Goal: Book appointment/travel/reservation

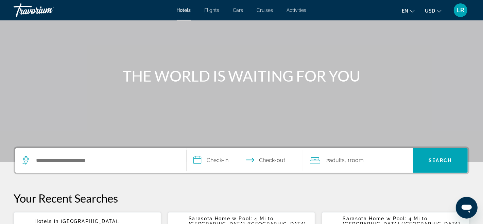
scroll to position [42, 0]
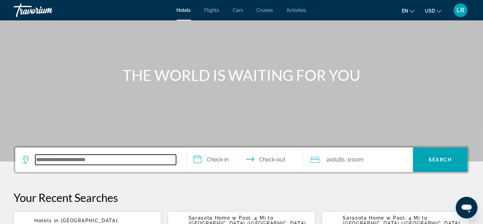
click at [37, 159] on input "Search hotel destination" at bounding box center [105, 160] width 141 height 10
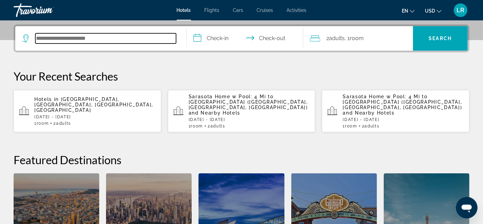
scroll to position [166, 0]
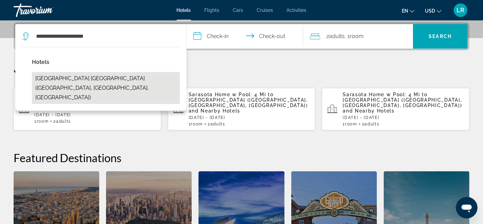
click at [87, 78] on button "[GEOGRAPHIC_DATA] [GEOGRAPHIC_DATA] ([GEOGRAPHIC_DATA], [GEOGRAPHIC_DATA], [GEO…" at bounding box center [106, 88] width 148 height 32
type input "**********"
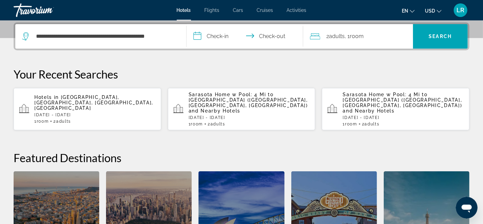
click at [197, 35] on input "**********" at bounding box center [246, 37] width 119 height 27
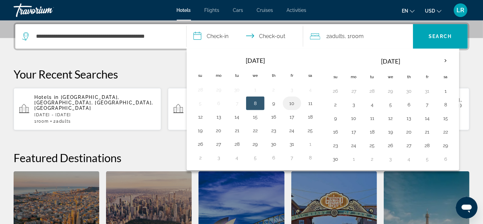
click at [290, 103] on button "10" at bounding box center [291, 104] width 11 height 10
click at [203, 116] on button "12" at bounding box center [200, 117] width 11 height 10
type input "**********"
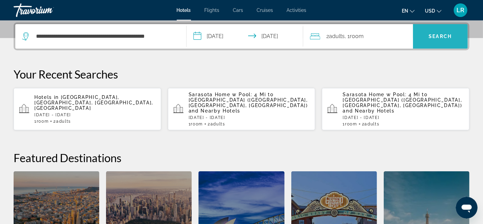
click at [438, 36] on span "Search" at bounding box center [440, 36] width 23 height 5
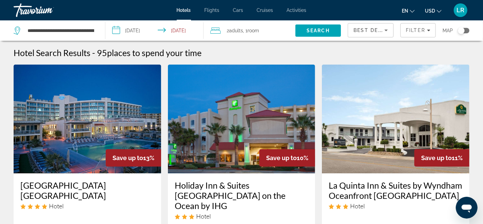
click at [52, 138] on img "Main content" at bounding box center [87, 119] width 147 height 109
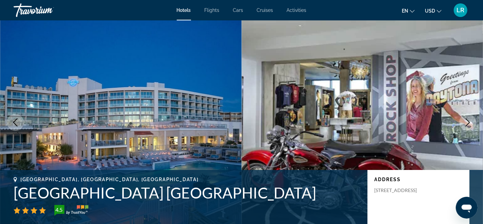
click at [466, 121] on icon "Next image" at bounding box center [467, 122] width 8 height 8
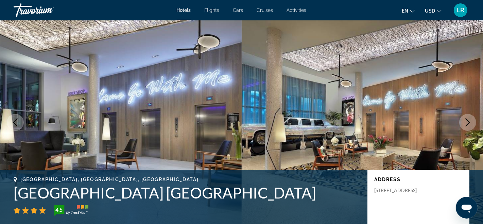
click at [463, 121] on button "Next image" at bounding box center [467, 122] width 17 height 17
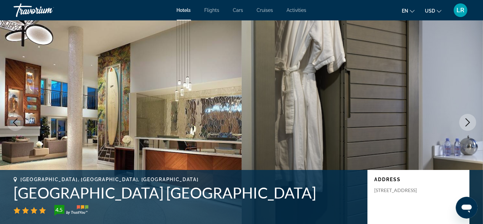
click at [469, 122] on icon "Next image" at bounding box center [468, 122] width 4 height 8
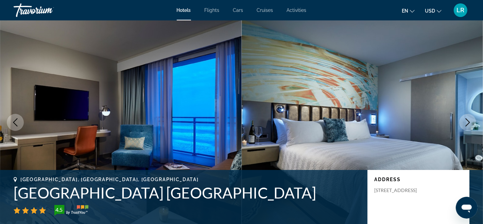
click at [469, 122] on icon "Next image" at bounding box center [468, 122] width 4 height 8
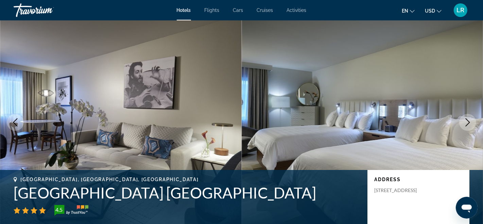
click at [469, 122] on icon "Next image" at bounding box center [468, 122] width 4 height 8
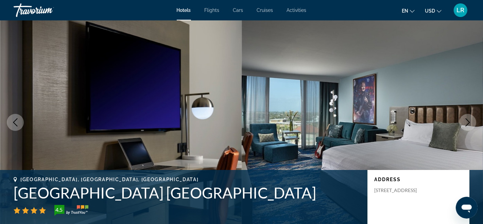
click at [469, 122] on icon "Next image" at bounding box center [468, 122] width 4 height 8
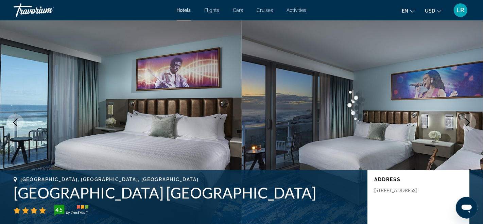
click at [467, 122] on icon "Next image" at bounding box center [467, 122] width 8 height 8
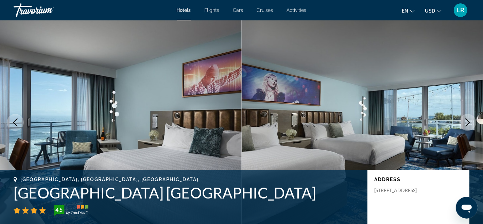
click at [467, 122] on icon "Next image" at bounding box center [467, 122] width 8 height 8
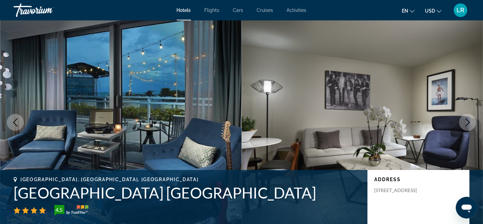
click at [466, 123] on icon "Next image" at bounding box center [467, 122] width 8 height 8
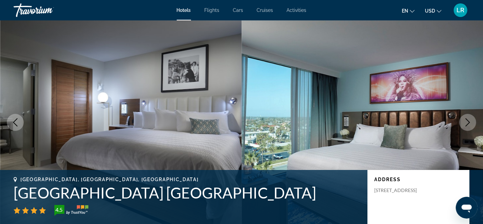
click at [463, 124] on icon "Next image" at bounding box center [467, 122] width 8 height 8
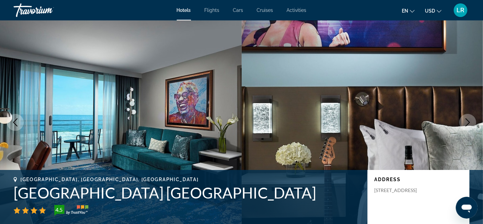
click at [473, 126] on button "Next image" at bounding box center [467, 122] width 17 height 17
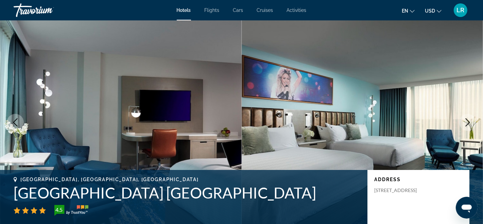
click at [467, 122] on icon "Next image" at bounding box center [467, 122] width 8 height 8
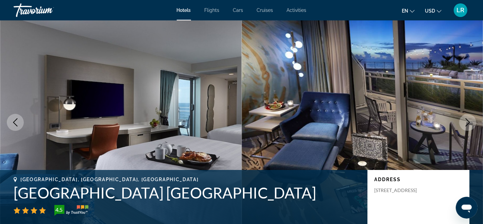
click at [474, 124] on button "Next image" at bounding box center [467, 122] width 17 height 17
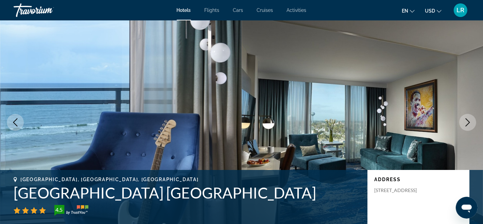
click at [468, 123] on icon "Next image" at bounding box center [467, 122] width 8 height 8
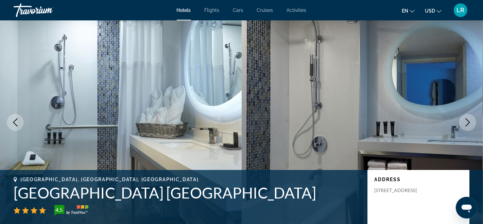
click at [467, 122] on icon "Next image" at bounding box center [467, 122] width 8 height 8
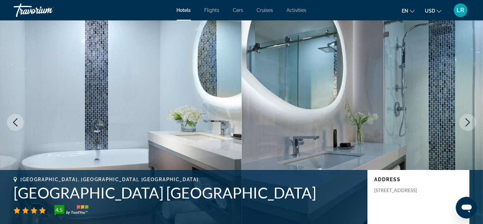
click at [469, 121] on icon "Next image" at bounding box center [467, 122] width 8 height 8
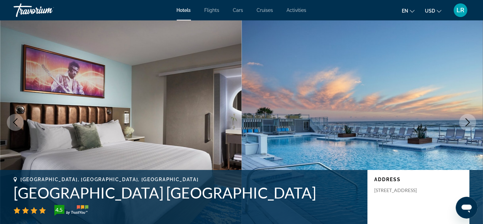
click at [470, 120] on icon "Next image" at bounding box center [467, 122] width 8 height 8
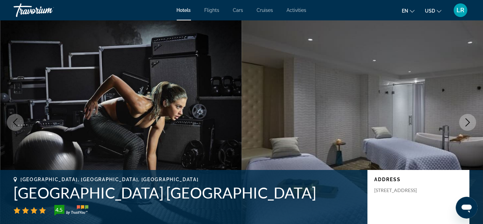
click at [470, 120] on icon "Next image" at bounding box center [467, 122] width 8 height 8
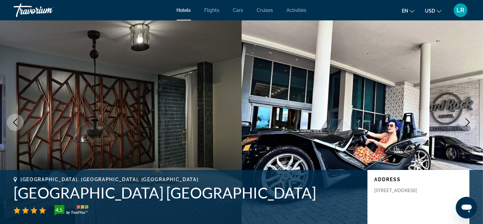
click at [477, 118] on img "Main content" at bounding box center [363, 122] width 242 height 204
click at [476, 118] on img "Main content" at bounding box center [363, 122] width 242 height 204
click at [461, 121] on button "Next image" at bounding box center [467, 122] width 17 height 17
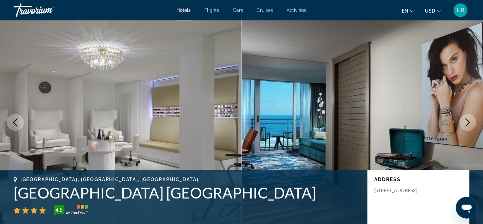
click at [462, 121] on button "Next image" at bounding box center [467, 122] width 17 height 17
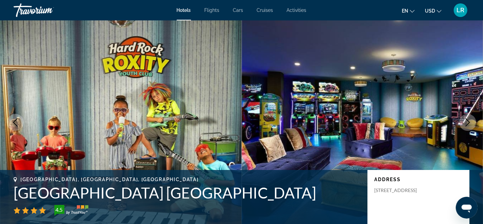
click at [467, 120] on icon "Next image" at bounding box center [467, 122] width 8 height 8
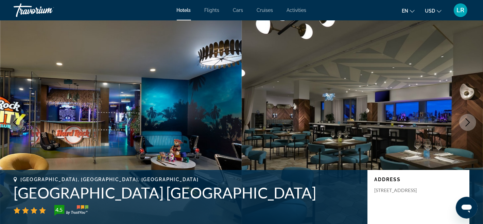
click at [471, 120] on icon "Next image" at bounding box center [467, 122] width 8 height 8
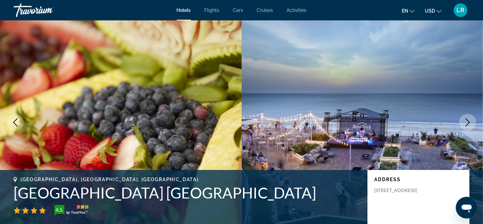
click at [471, 120] on icon "Next image" at bounding box center [467, 122] width 8 height 8
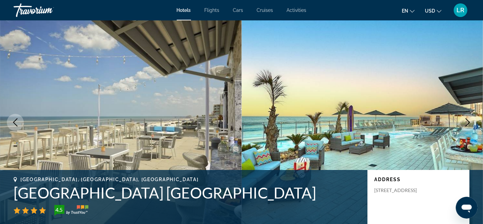
click at [471, 120] on icon "Next image" at bounding box center [467, 122] width 8 height 8
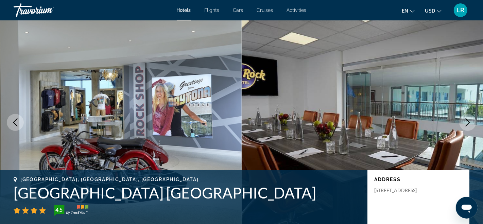
click at [471, 120] on icon "Next image" at bounding box center [467, 122] width 8 height 8
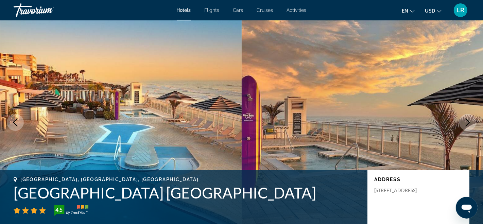
click at [468, 122] on icon "Next image" at bounding box center [467, 122] width 8 height 8
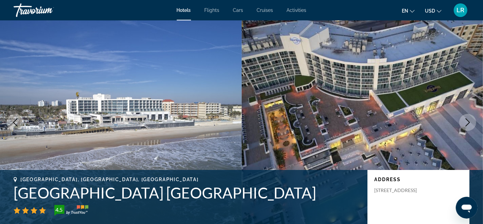
click at [473, 124] on button "Next image" at bounding box center [467, 122] width 17 height 17
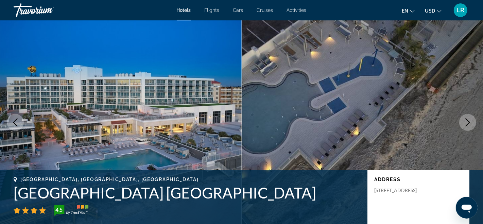
click at [470, 124] on icon "Next image" at bounding box center [467, 122] width 8 height 8
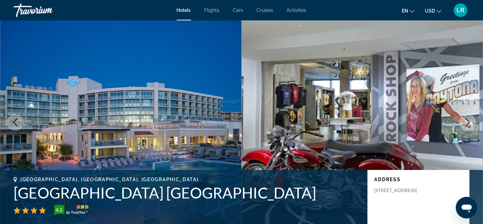
click at [471, 121] on icon "Next image" at bounding box center [467, 122] width 8 height 8
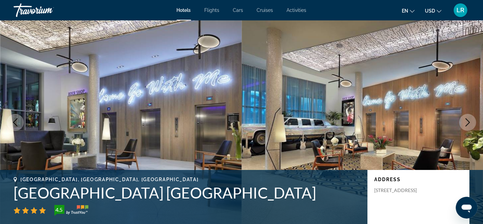
click at [20, 125] on button "Previous image" at bounding box center [15, 122] width 17 height 17
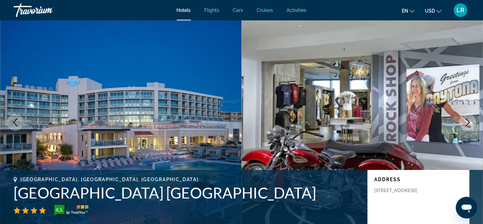
click at [471, 119] on icon "Next image" at bounding box center [467, 122] width 8 height 8
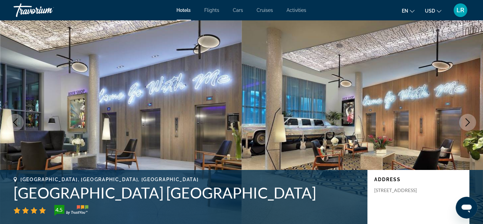
click at [453, 117] on img "Main content" at bounding box center [363, 122] width 242 height 204
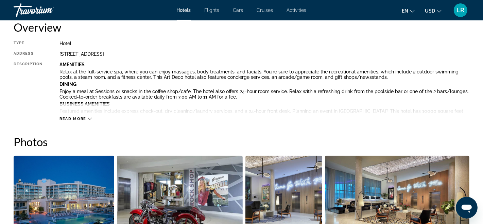
scroll to position [247, 0]
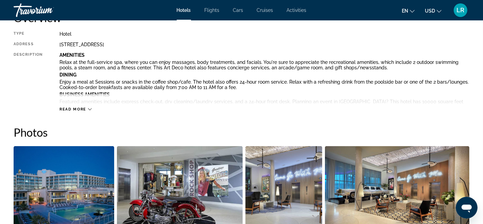
click at [89, 109] on icon "Main content" at bounding box center [90, 109] width 4 height 4
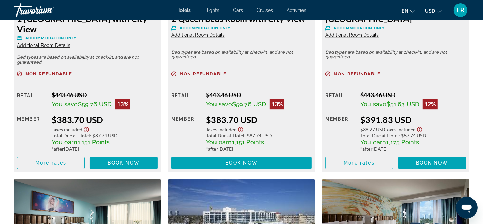
scroll to position [1533, 0]
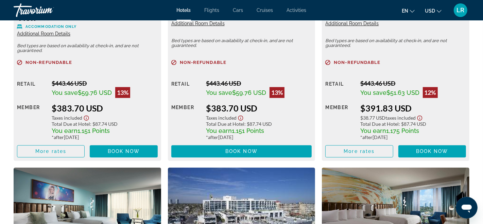
click at [87, 115] on icon "Show Taxes and Fees disclaimer" at bounding box center [86, 118] width 8 height 6
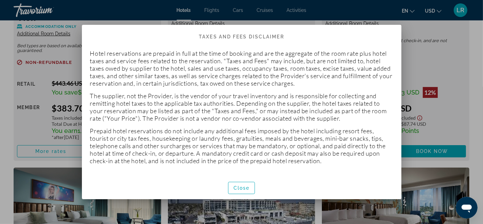
scroll to position [0, 0]
click at [238, 187] on span "Close" at bounding box center [241, 187] width 16 height 5
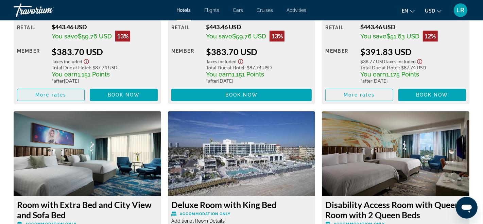
scroll to position [1597, 0]
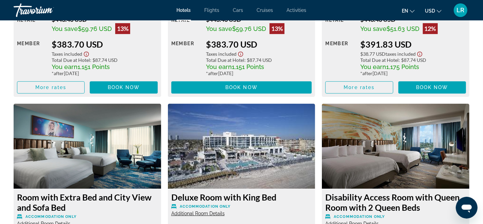
click at [421, 51] on icon "Show Taxes and Fees disclaimer" at bounding box center [420, 54] width 8 height 6
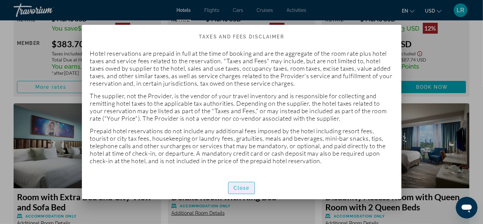
click at [243, 186] on span "Close" at bounding box center [241, 187] width 16 height 5
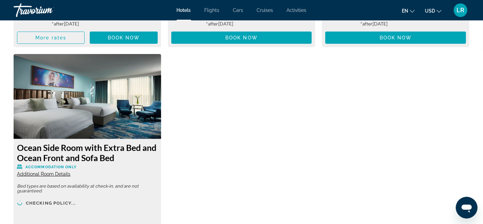
scroll to position [4110, 0]
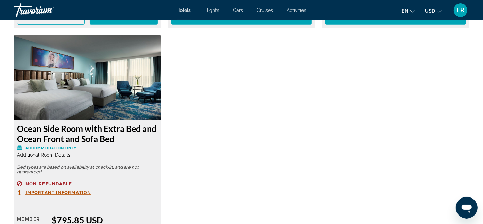
click at [61, 190] on span "Important Information" at bounding box center [58, 192] width 66 height 4
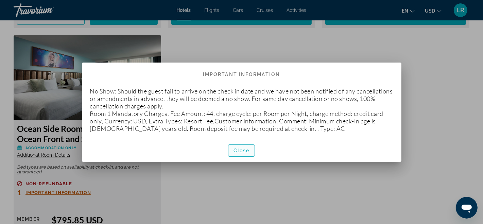
click at [245, 152] on span "Close" at bounding box center [241, 150] width 16 height 5
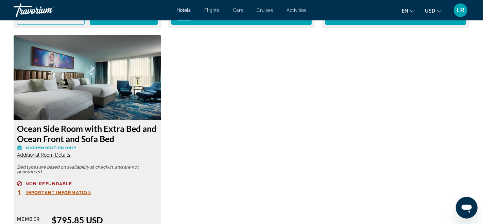
scroll to position [4110, 0]
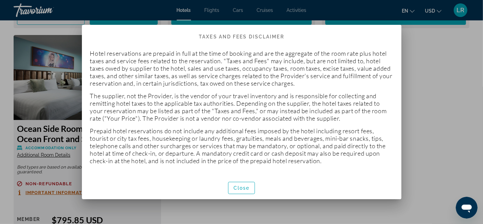
scroll to position [0, 0]
click at [245, 188] on span "Close" at bounding box center [241, 187] width 16 height 5
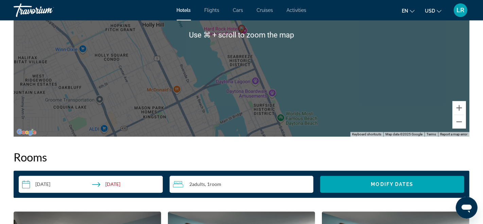
scroll to position [1237, 0]
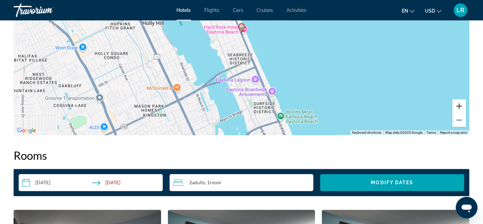
click at [463, 110] on button "Zoom in" at bounding box center [459, 106] width 14 height 14
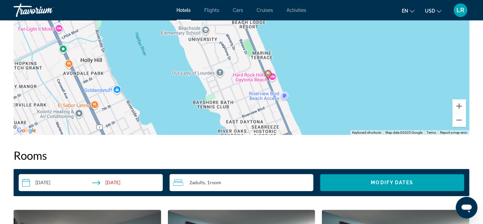
drag, startPoint x: 266, startPoint y: 68, endPoint x: 293, endPoint y: 115, distance: 54.3
click at [293, 115] on div "To activate drag with keyboard, press Alt + Enter. Once in keyboard drag state,…" at bounding box center [242, 33] width 456 height 204
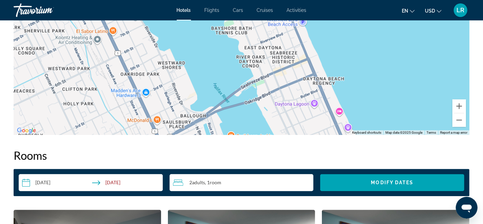
drag, startPoint x: 240, startPoint y: 91, endPoint x: 258, endPoint y: 17, distance: 76.3
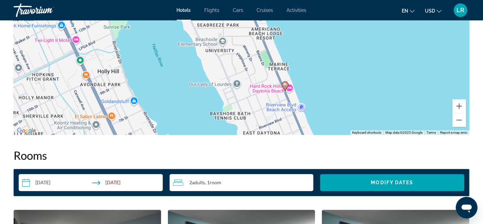
drag, startPoint x: 285, startPoint y: 64, endPoint x: 290, endPoint y: 141, distance: 77.3
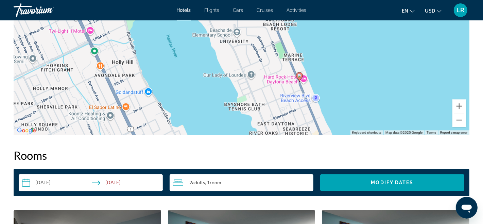
drag, startPoint x: 208, startPoint y: 114, endPoint x: 202, endPoint y: 2, distance: 112.0
click at [202, 28] on div "To activate drag with keyboard, press Alt + Enter. Once in keyboard drag state,…" at bounding box center [242, 33] width 456 height 204
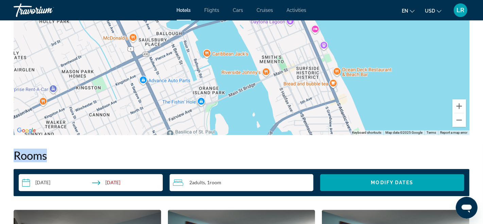
drag, startPoint x: 298, startPoint y: 149, endPoint x: 257, endPoint y: 98, distance: 65.7
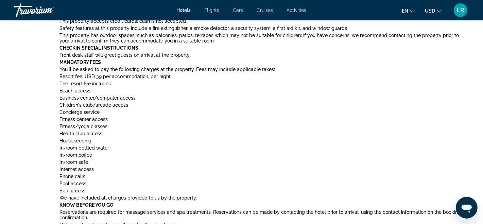
scroll to position [92, 0]
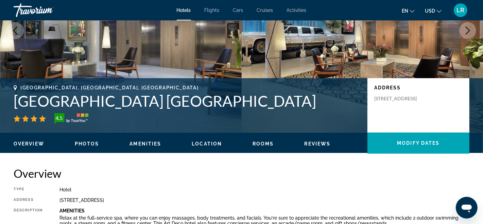
drag, startPoint x: 247, startPoint y: 49, endPoint x: 221, endPoint y: -52, distance: 103.7
click at [221, 0] on html "Skip to main content Hotels Flights Cars Cruises Activities Hotels Flights Cars…" at bounding box center [241, 20] width 483 height 224
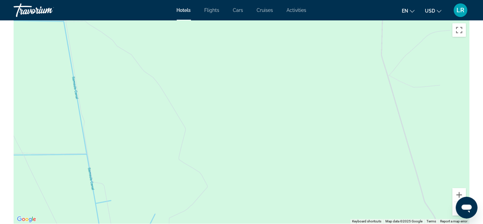
scroll to position [1182, 0]
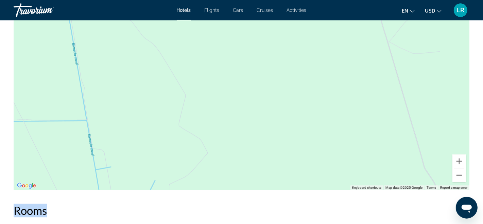
click at [464, 178] on button "Zoom out" at bounding box center [459, 175] width 14 height 14
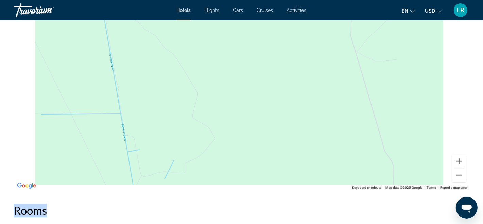
click at [463, 178] on button "Zoom out" at bounding box center [459, 175] width 14 height 14
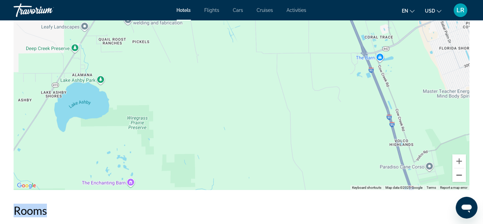
click at [457, 172] on button "Zoom out" at bounding box center [459, 175] width 14 height 14
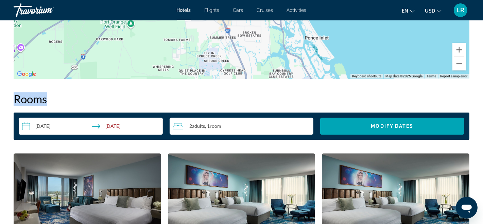
drag, startPoint x: 300, startPoint y: 55, endPoint x: 300, endPoint y: 222, distance: 166.2
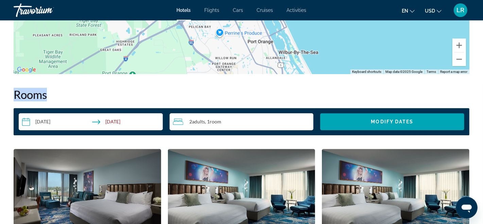
drag, startPoint x: 258, startPoint y: 61, endPoint x: 265, endPoint y: 76, distance: 16.6
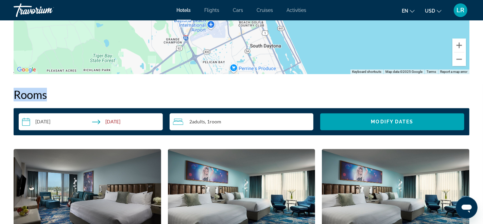
drag, startPoint x: 261, startPoint y: 46, endPoint x: 286, endPoint y: 62, distance: 29.6
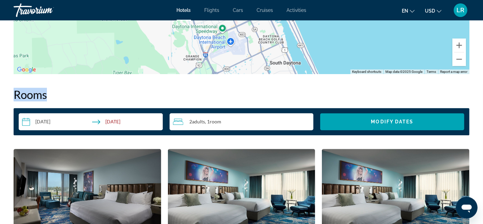
drag, startPoint x: 277, startPoint y: 51, endPoint x: 280, endPoint y: 56, distance: 6.1
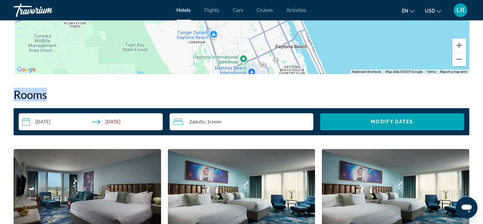
drag, startPoint x: 259, startPoint y: 49, endPoint x: 275, endPoint y: 71, distance: 27.4
drag, startPoint x: 263, startPoint y: 43, endPoint x: 268, endPoint y: 82, distance: 38.4
drag, startPoint x: 273, startPoint y: 40, endPoint x: 277, endPoint y: 27, distance: 13.5
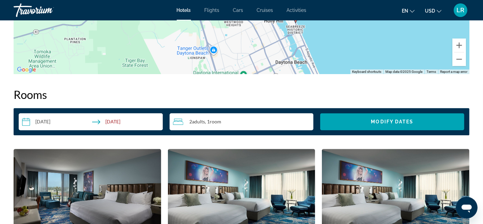
drag, startPoint x: 277, startPoint y: 31, endPoint x: 277, endPoint y: 48, distance: 17.0
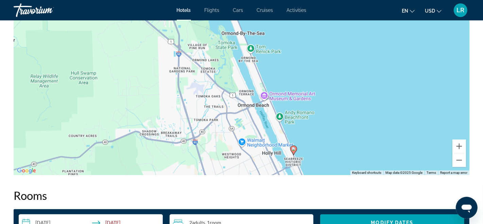
scroll to position [1193, 0]
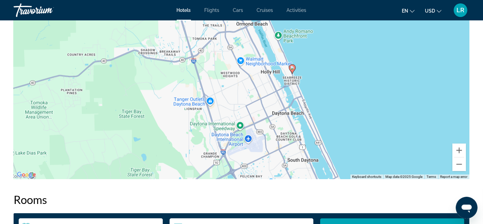
drag, startPoint x: 253, startPoint y: 142, endPoint x: 253, endPoint y: 60, distance: 82.2
click at [253, 60] on div "To activate drag with keyboard, press Alt + Enter. Once in keyboard drag state,…" at bounding box center [242, 77] width 456 height 204
click at [462, 148] on button "Zoom in" at bounding box center [459, 150] width 14 height 14
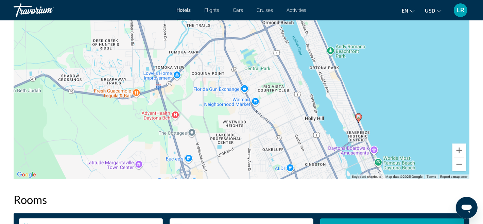
drag, startPoint x: 266, startPoint y: 87, endPoint x: 285, endPoint y: 140, distance: 56.1
click at [282, 140] on div "To activate drag with keyboard, press Alt + Enter. Once in keyboard drag state,…" at bounding box center [242, 77] width 456 height 204
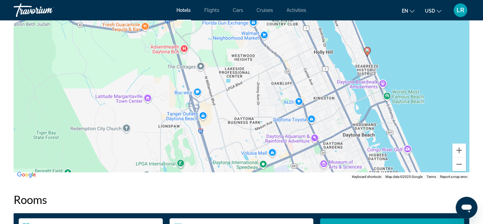
drag, startPoint x: 191, startPoint y: 89, endPoint x: 193, endPoint y: 4, distance: 84.6
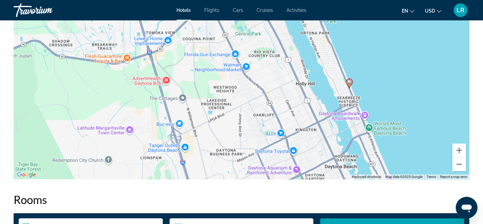
drag, startPoint x: 311, startPoint y: 143, endPoint x: 303, endPoint y: 200, distance: 57.7
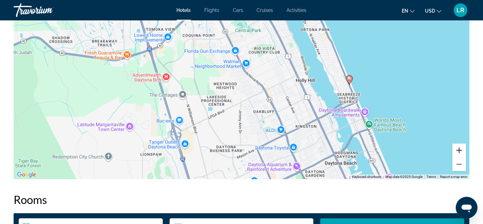
click at [463, 150] on button "Zoom in" at bounding box center [459, 150] width 14 height 14
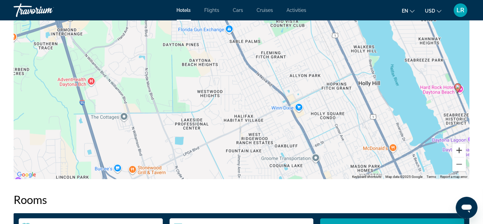
click at [463, 149] on button "Zoom in" at bounding box center [459, 150] width 14 height 14
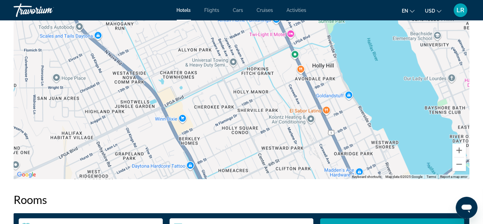
drag, startPoint x: 368, startPoint y: 131, endPoint x: 173, endPoint y: 111, distance: 196.4
click at [173, 111] on div "Main content" at bounding box center [242, 77] width 456 height 204
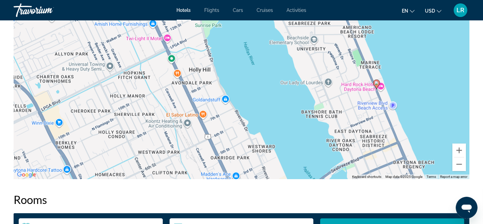
drag, startPoint x: 340, startPoint y: 144, endPoint x: 268, endPoint y: 151, distance: 72.7
click at [268, 150] on div "To activate drag with keyboard, press Alt + Enter. Once in keyboard drag state,…" at bounding box center [242, 77] width 456 height 204
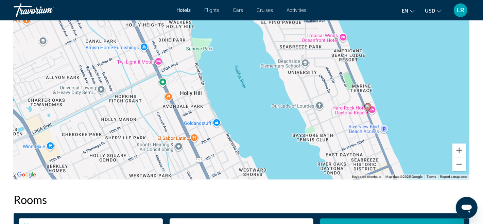
drag, startPoint x: 375, startPoint y: 110, endPoint x: 371, endPoint y: 133, distance: 22.7
click at [370, 133] on div "To activate drag with keyboard, press Alt + Enter. Once in keyboard drag state,…" at bounding box center [242, 77] width 456 height 204
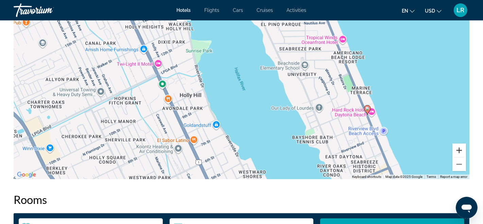
click at [459, 153] on button "Zoom in" at bounding box center [459, 150] width 14 height 14
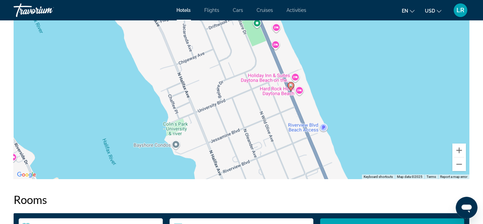
drag, startPoint x: 433, startPoint y: 144, endPoint x: 229, endPoint y: 83, distance: 213.4
click at [229, 83] on div "To activate drag with keyboard, press Alt + Enter. Once in keyboard drag state,…" at bounding box center [242, 77] width 456 height 204
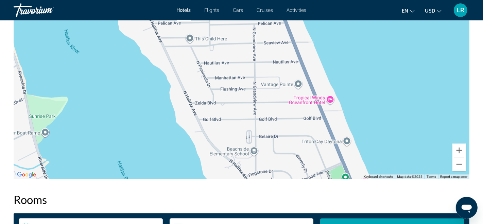
drag, startPoint x: 228, startPoint y: 68, endPoint x: 316, endPoint y: 224, distance: 179.1
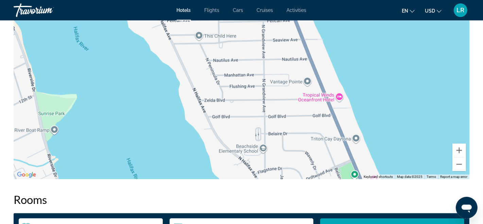
drag, startPoint x: 252, startPoint y: 61, endPoint x: 274, endPoint y: -49, distance: 111.9
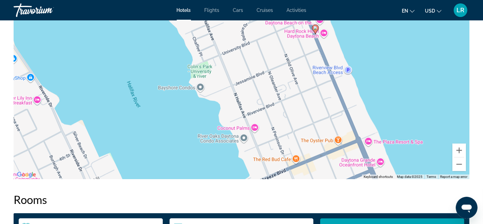
drag, startPoint x: 406, startPoint y: 108, endPoint x: 309, endPoint y: 168, distance: 114.4
click at [309, 168] on div "To activate drag with keyboard, press Alt + Enter. Once in keyboard drag state,…" at bounding box center [242, 77] width 456 height 204
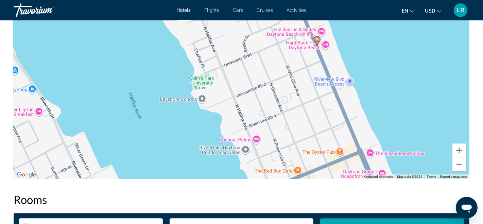
drag, startPoint x: 297, startPoint y: 89, endPoint x: 308, endPoint y: 109, distance: 22.8
click at [300, 113] on div "To activate drag with keyboard, press Alt + Enter. Once in keyboard drag state,…" at bounding box center [242, 77] width 456 height 204
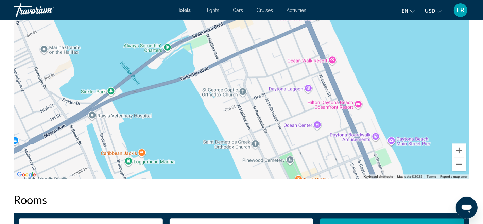
drag, startPoint x: 321, startPoint y: 148, endPoint x: 253, endPoint y: -20, distance: 181.4
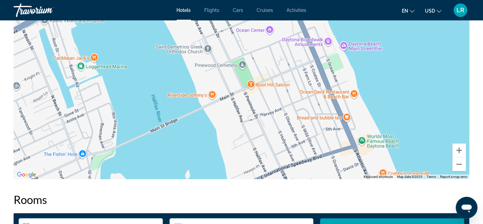
drag, startPoint x: 322, startPoint y: 133, endPoint x: 277, endPoint y: 46, distance: 97.7
click at [275, 46] on div "Main content" at bounding box center [242, 77] width 456 height 204
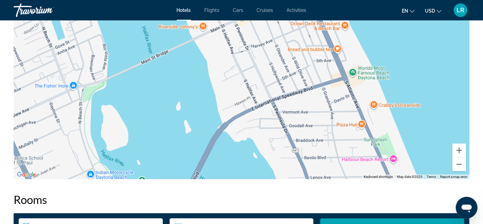
drag, startPoint x: 330, startPoint y: 136, endPoint x: 319, endPoint y: 68, distance: 69.5
click at [319, 68] on div "Main content" at bounding box center [242, 77] width 456 height 204
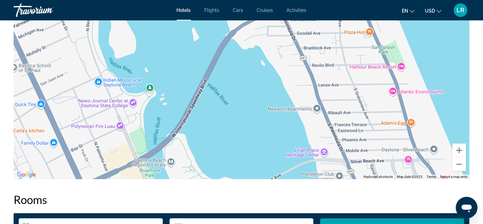
drag, startPoint x: 342, startPoint y: 139, endPoint x: 349, endPoint y: 46, distance: 93.4
click at [349, 46] on div "Main content" at bounding box center [242, 77] width 456 height 204
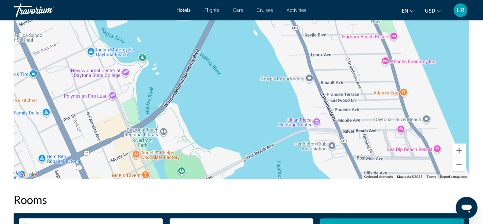
drag, startPoint x: 368, startPoint y: 135, endPoint x: 360, endPoint y: 102, distance: 34.2
click at [360, 102] on div "Main content" at bounding box center [242, 77] width 456 height 204
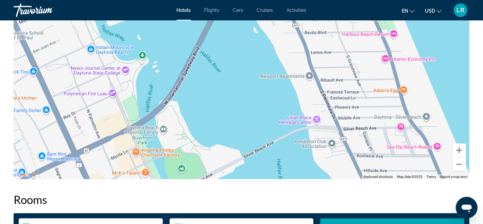
click at [404, 90] on div "Main content" at bounding box center [242, 77] width 456 height 204
click at [404, 89] on div "Main content" at bounding box center [242, 77] width 456 height 204
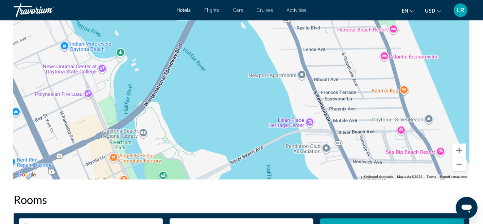
click at [404, 89] on div "Main content" at bounding box center [242, 77] width 456 height 204
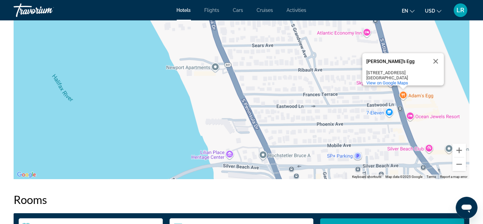
click at [383, 59] on div "[PERSON_NAME]'s Egg" at bounding box center [396, 61] width 61 height 5
click at [383, 53] on div "[PERSON_NAME]'s Egg" at bounding box center [396, 61] width 61 height 16
click at [381, 70] on div "[STREET_ADDRESS]" at bounding box center [396, 72] width 61 height 5
click at [382, 70] on div "[STREET_ADDRESS]" at bounding box center [396, 72] width 61 height 5
click at [386, 80] on span "View on Google Maps" at bounding box center [387, 82] width 42 height 5
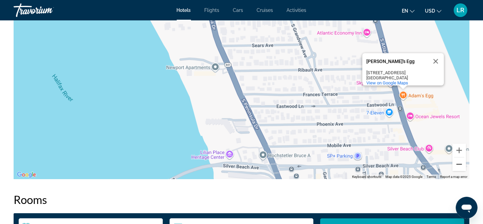
click at [458, 167] on button "Zoom out" at bounding box center [459, 164] width 14 height 14
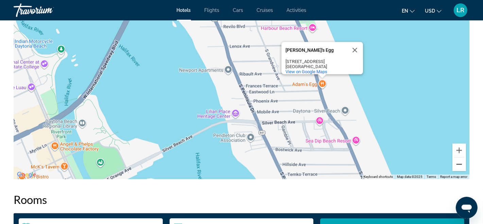
click at [459, 165] on button "Zoom out" at bounding box center [459, 164] width 14 height 14
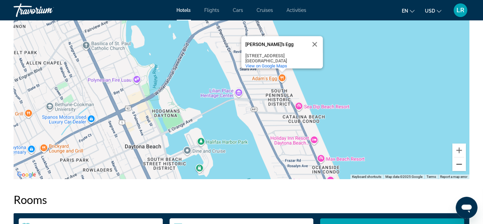
click at [459, 165] on button "Zoom out" at bounding box center [459, 164] width 14 height 14
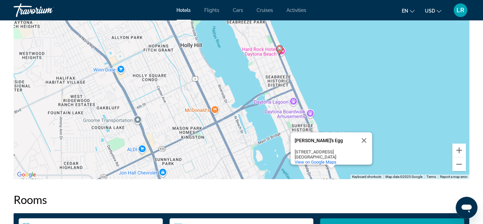
drag, startPoint x: 142, startPoint y: 69, endPoint x: 211, endPoint y: 166, distance: 119.4
click at [211, 166] on div "To activate drag with keyboard, press Alt + Enter. Once in keyboard drag state,…" at bounding box center [242, 77] width 456 height 204
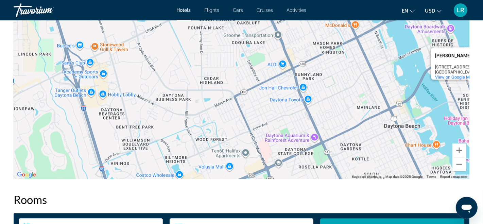
drag, startPoint x: 121, startPoint y: 113, endPoint x: 261, endPoint y: 30, distance: 162.7
click at [261, 30] on div "To activate drag with keyboard, press Alt + Enter. Once in keyboard drag state,…" at bounding box center [242, 77] width 456 height 204
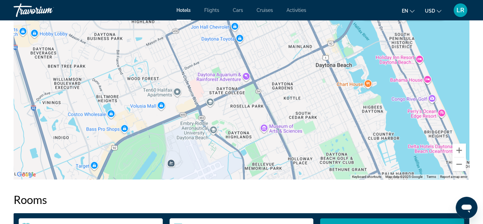
drag, startPoint x: 304, startPoint y: 129, endPoint x: 237, endPoint y: 67, distance: 91.1
click at [238, 67] on div "To activate drag with keyboard, press Alt + Enter. Once in keyboard drag state,…" at bounding box center [242, 77] width 456 height 204
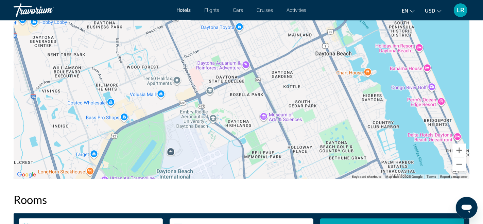
drag, startPoint x: 298, startPoint y: 68, endPoint x: 301, endPoint y: 36, distance: 32.1
click at [300, 40] on div "[PERSON_NAME]'s Egg [PERSON_NAME]'s Egg [STREET_ADDRESS] View on Google Maps" at bounding box center [242, 77] width 456 height 204
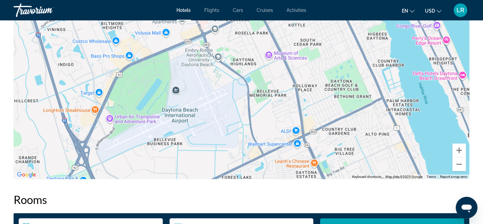
click at [313, 148] on div "[PERSON_NAME]'s Egg [PERSON_NAME]'s Egg [STREET_ADDRESS] View on Google Maps" at bounding box center [242, 77] width 456 height 204
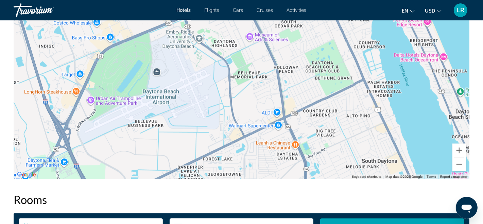
drag, startPoint x: 309, startPoint y: 149, endPoint x: 289, endPoint y: 131, distance: 27.2
click at [289, 131] on div "[PERSON_NAME]'s Egg [PERSON_NAME]'s Egg [STREET_ADDRESS] View on Google Maps" at bounding box center [242, 77] width 456 height 204
click at [285, 147] on div "[PERSON_NAME]'s Egg [PERSON_NAME]'s Egg [STREET_ADDRESS] View on Google Maps" at bounding box center [242, 77] width 456 height 204
click at [295, 148] on div "[PERSON_NAME]'s Egg [PERSON_NAME]'s Egg [STREET_ADDRESS] View on Google Maps" at bounding box center [242, 77] width 456 height 204
click at [297, 147] on div "[PERSON_NAME]'s Egg [PERSON_NAME]'s Egg [STREET_ADDRESS] View on Google Maps" at bounding box center [242, 77] width 456 height 204
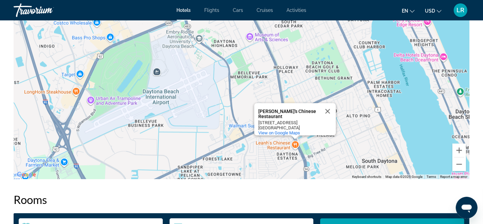
click at [297, 147] on div "[PERSON_NAME]'s Chinese Restaurant Leanh's Chinese Restaurant [STREET_ADDRESS] …" at bounding box center [242, 77] width 456 height 204
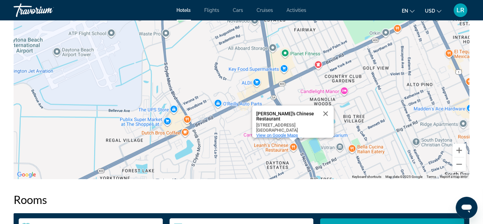
click at [278, 133] on span "View on Google Maps" at bounding box center [277, 135] width 42 height 5
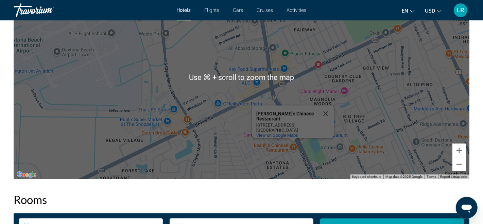
scroll to position [1195, 0]
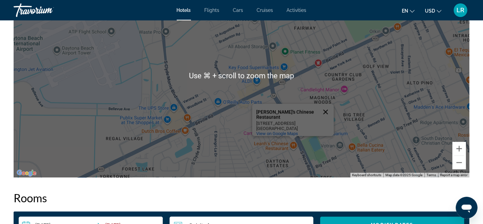
click at [324, 106] on button "Close" at bounding box center [325, 112] width 16 height 16
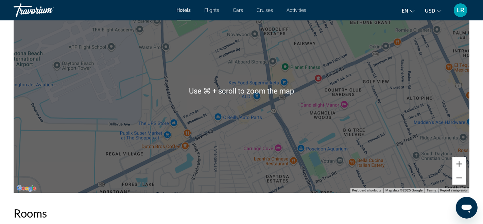
scroll to position [1178, 0]
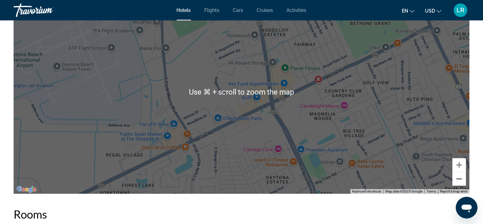
click at [458, 182] on button "Zoom out" at bounding box center [459, 179] width 14 height 14
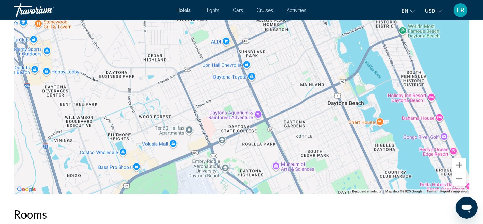
drag, startPoint x: 212, startPoint y: 73, endPoint x: 265, endPoint y: 224, distance: 159.7
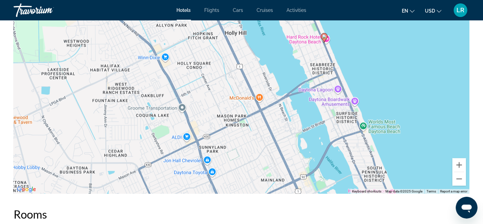
drag, startPoint x: 349, startPoint y: 118, endPoint x: 305, endPoint y: 211, distance: 103.5
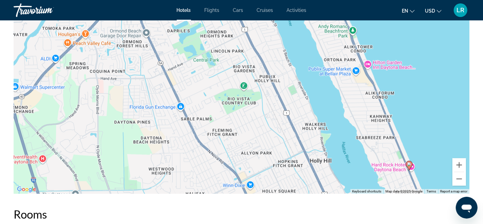
drag, startPoint x: 239, startPoint y: 69, endPoint x: 324, endPoint y: 198, distance: 155.1
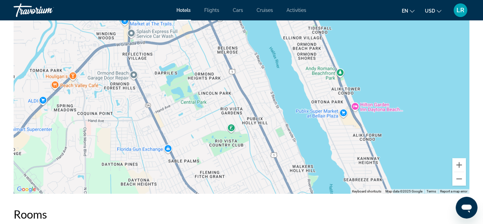
drag, startPoint x: 91, startPoint y: 66, endPoint x: 77, endPoint y: 109, distance: 45.8
click at [77, 109] on div "To activate drag with keyboard, press Alt + Enter. Once in keyboard drag state,…" at bounding box center [242, 92] width 456 height 204
click at [459, 176] on button "Zoom out" at bounding box center [459, 179] width 14 height 14
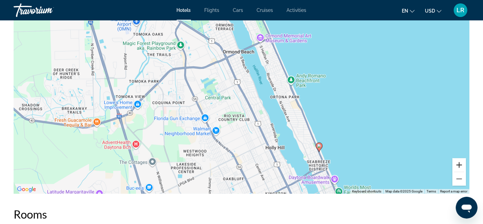
click at [458, 165] on button "Zoom in" at bounding box center [459, 165] width 14 height 14
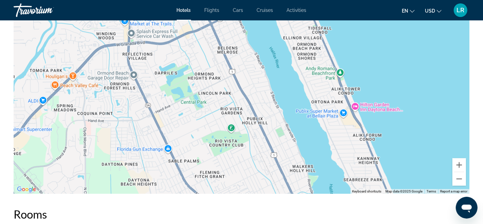
drag, startPoint x: 390, startPoint y: 201, endPoint x: 386, endPoint y: 114, distance: 86.7
click at [77, 88] on div "To activate drag with keyboard, press Alt + Enter. Once in keyboard drag state,…" at bounding box center [242, 92] width 456 height 204
click at [55, 85] on div "To activate drag with keyboard, press Alt + Enter. Once in keyboard drag state,…" at bounding box center [242, 92] width 456 height 204
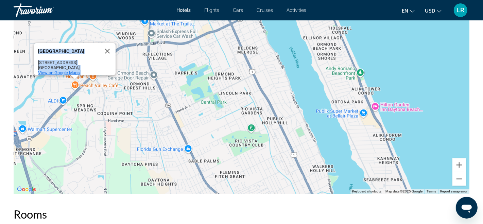
click at [59, 70] on span "View on Google Maps" at bounding box center [59, 72] width 42 height 5
click at [108, 47] on button "Close" at bounding box center [107, 51] width 16 height 16
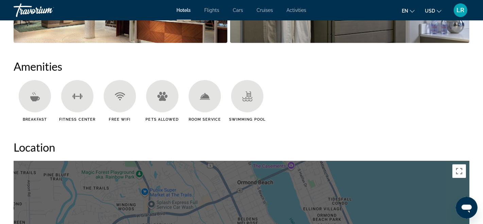
scroll to position [986, 0]
